Goal: Transaction & Acquisition: Purchase product/service

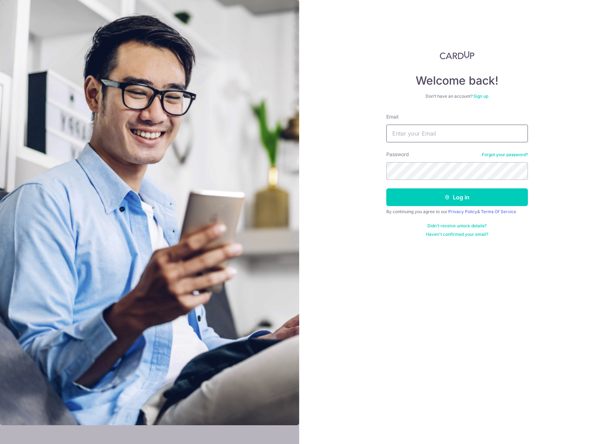
click at [427, 141] on input "Email" at bounding box center [457, 134] width 142 height 18
click at [0, 444] on com-1password-button at bounding box center [0, 444] width 0 height 0
type input "roycecheng87@gmail.com"
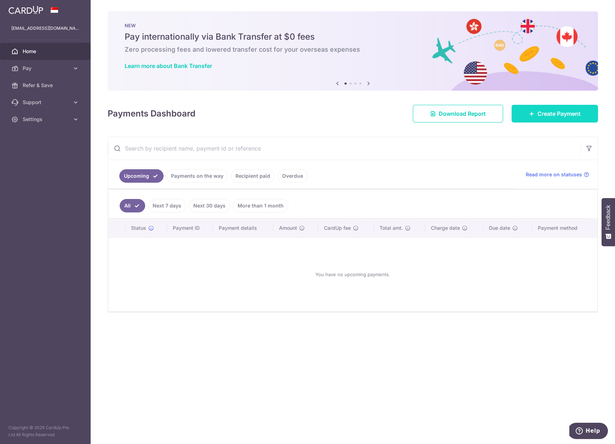
click at [521, 114] on link "Create Payment" at bounding box center [555, 114] width 86 height 18
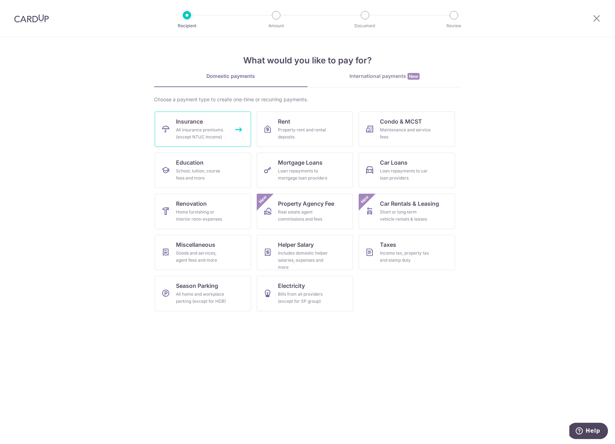
click at [227, 123] on link "Insurance All insurance premiums (except NTUC Income)" at bounding box center [203, 129] width 96 height 35
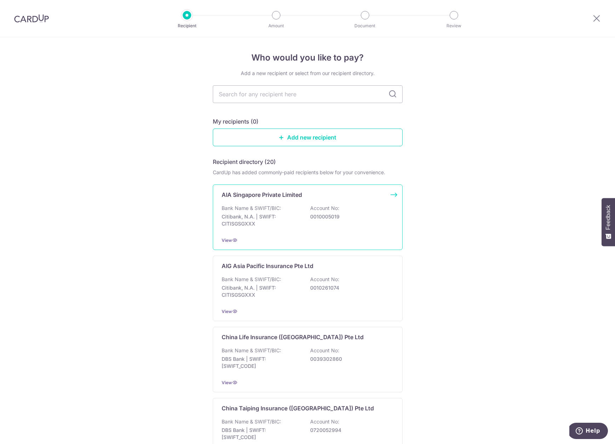
click at [270, 204] on div "AIA Singapore Private Limited Bank Name & SWIFT/BIC: Citibank, N.A. | SWIFT: CI…" at bounding box center [308, 217] width 190 height 66
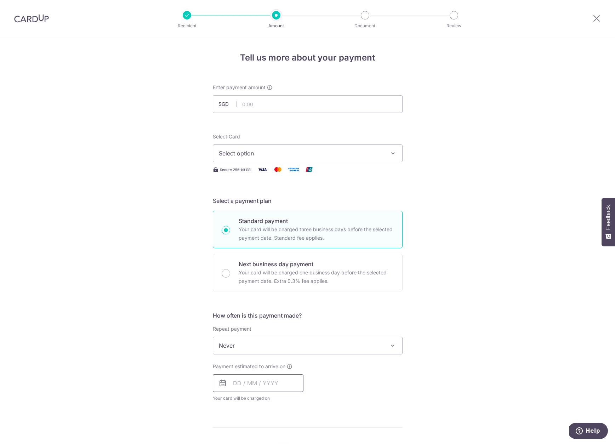
click at [237, 381] on input "text" at bounding box center [258, 383] width 91 height 18
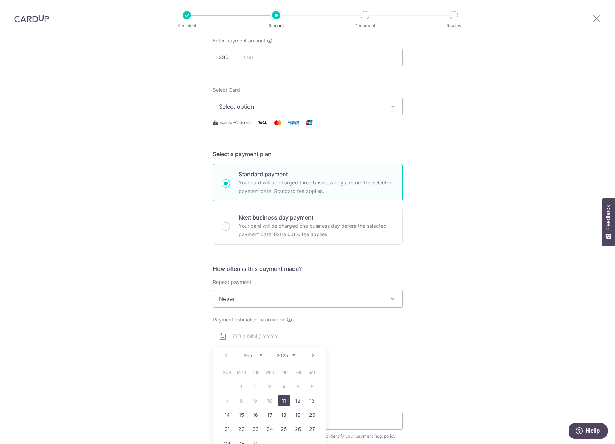
scroll to position [83, 0]
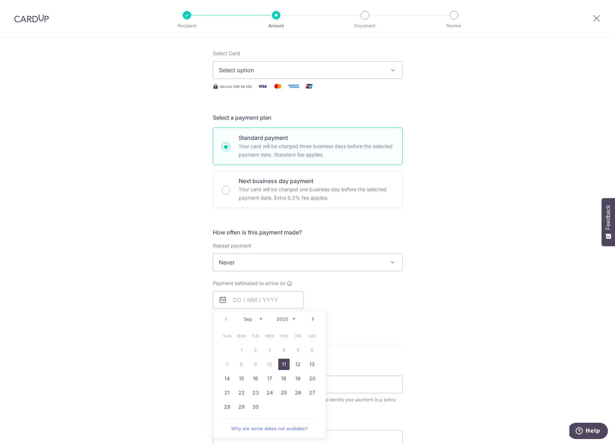
click at [285, 364] on link "11" at bounding box center [283, 364] width 11 height 11
type input "11/09/2025"
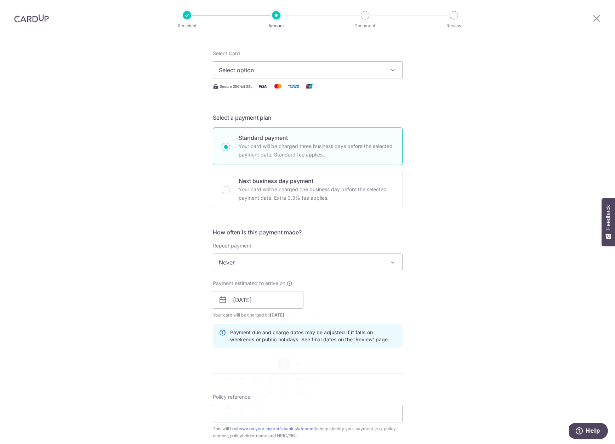
click at [360, 337] on p "Payment due and charge dates may be adjusted if it falls on weekends or public …" at bounding box center [313, 336] width 166 height 14
click at [289, 409] on input "Policy reference" at bounding box center [308, 414] width 190 height 18
paste input "OFF225"
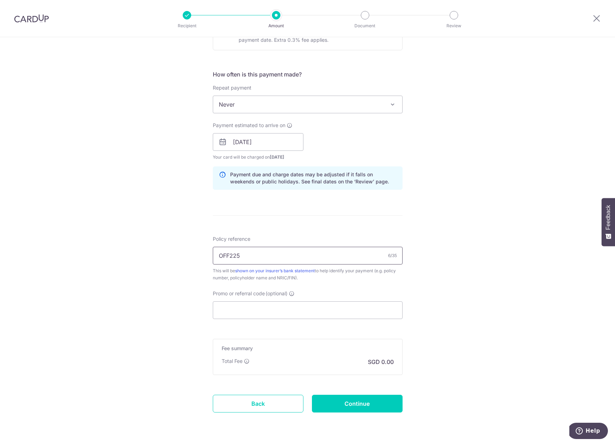
scroll to position [237, 0]
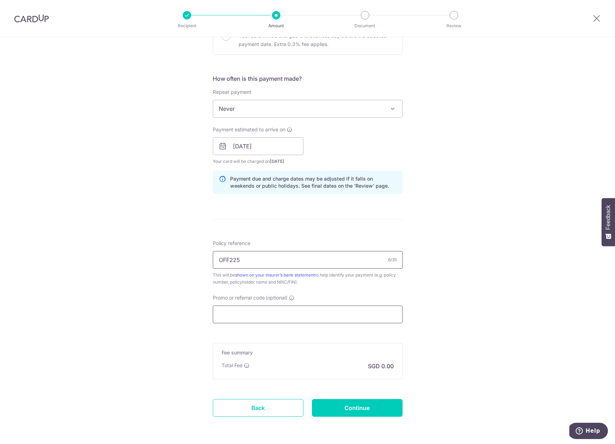
type input "OFF225"
click at [279, 311] on input "Promo or referral code (optional)" at bounding box center [308, 315] width 190 height 18
paste input "OFF225"
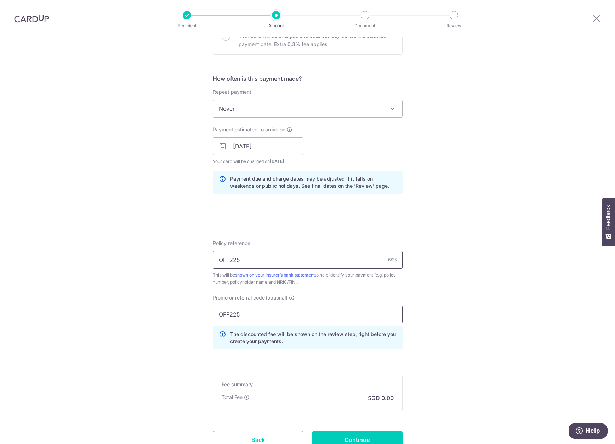
type input "OFF225"
click at [275, 261] on input "OFF225" at bounding box center [308, 260] width 190 height 18
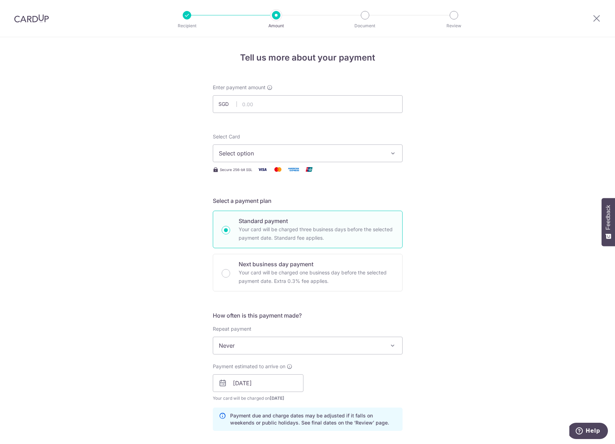
scroll to position [4, 0]
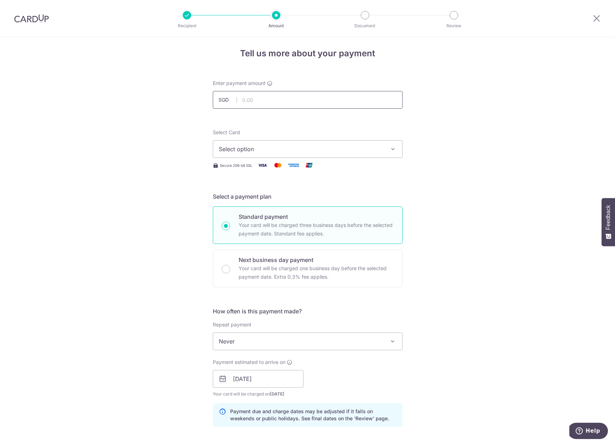
click at [285, 99] on input "text" at bounding box center [308, 100] width 190 height 18
type input "3,406.50"
click at [331, 151] on span "Select option" at bounding box center [301, 149] width 165 height 8
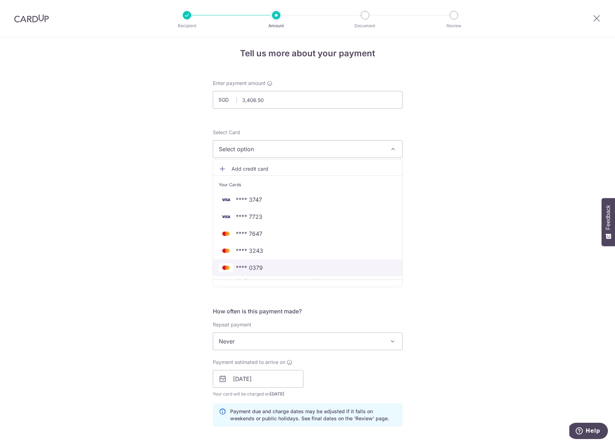
click at [253, 265] on span "**** 0379" at bounding box center [249, 267] width 27 height 8
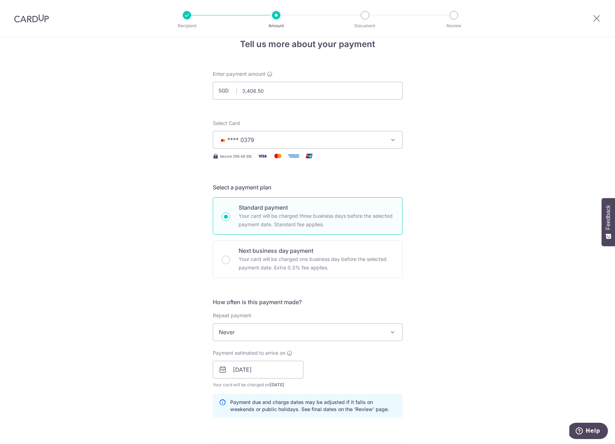
scroll to position [164, 0]
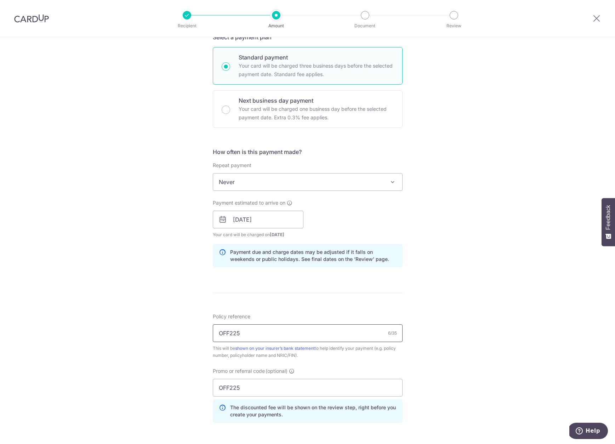
click at [257, 325] on input "OFF225" at bounding box center [308, 333] width 190 height 18
click at [256, 332] on input "OFF225" at bounding box center [308, 333] width 190 height 18
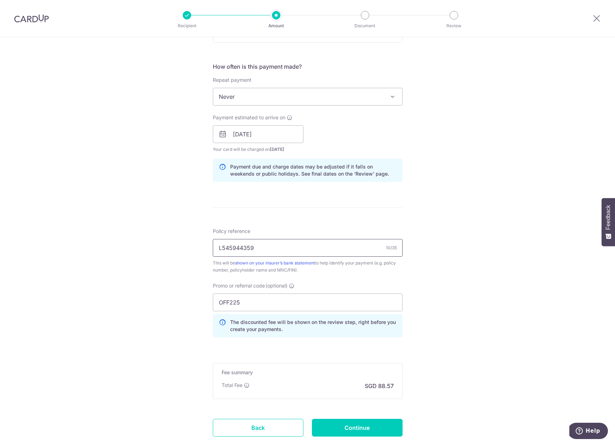
scroll to position [285, 0]
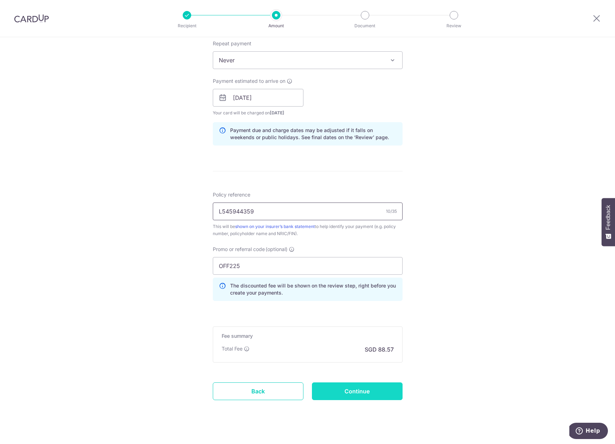
type input "L545944359"
click at [350, 386] on input "Continue" at bounding box center [357, 391] width 91 height 18
type input "Create Schedule"
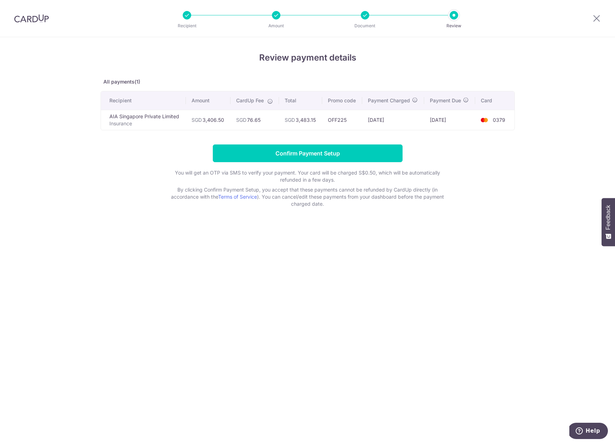
drag, startPoint x: 260, startPoint y: 122, endPoint x: 297, endPoint y: 120, distance: 37.9
click at [281, 120] on tr "AIA Singapore Private Limited Insurance SGD 3,406.50 SGD 76.65 SGD 3,483.15 OFF…" at bounding box center [308, 120] width 414 height 20
click at [311, 120] on td "SGD 3,483.15" at bounding box center [300, 120] width 43 height 20
click at [335, 146] on input "Confirm Payment Setup" at bounding box center [308, 153] width 190 height 18
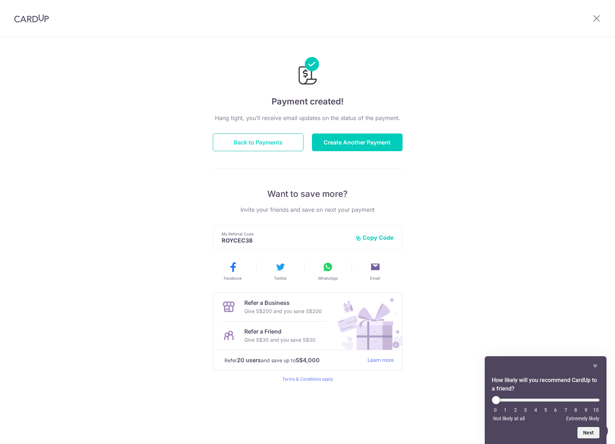
click at [272, 136] on button "Back to Payments" at bounding box center [258, 142] width 91 height 18
